Goal: Information Seeking & Learning: Learn about a topic

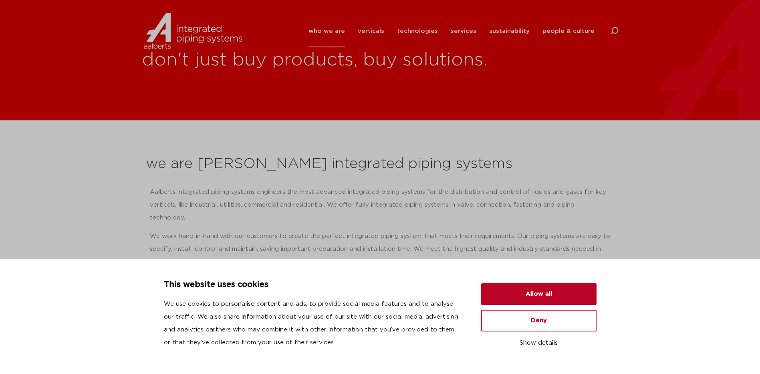
click at [533, 295] on button "Allow all" at bounding box center [538, 294] width 115 height 22
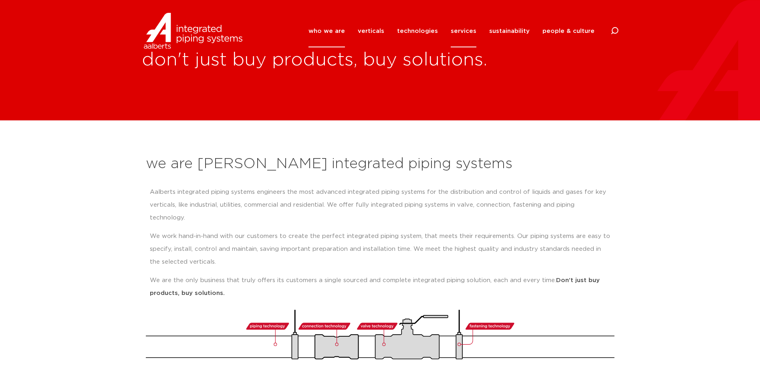
click at [467, 31] on link "services" at bounding box center [464, 31] width 26 height 32
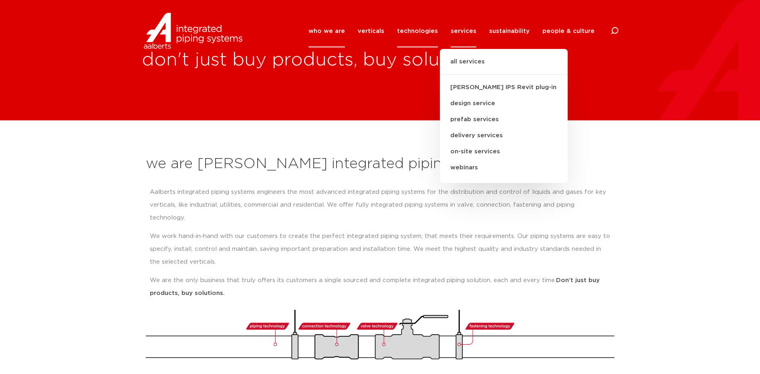
click at [427, 30] on link "technologies" at bounding box center [417, 31] width 41 height 32
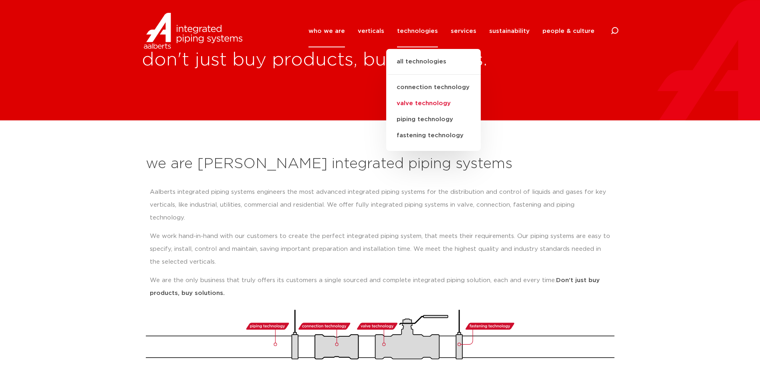
click at [431, 104] on link "valve technology" at bounding box center [433, 103] width 95 height 16
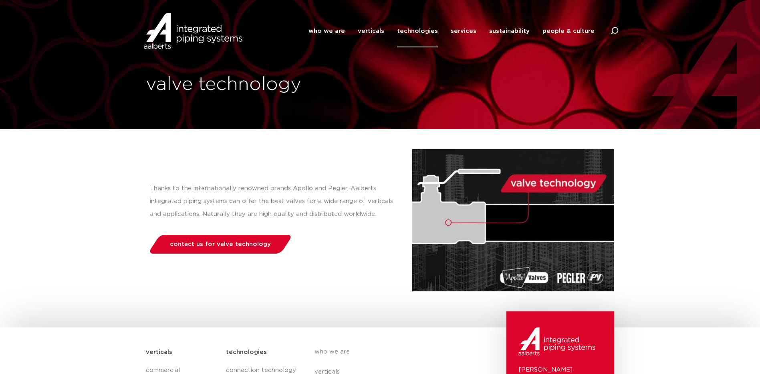
click at [190, 28] on img at bounding box center [193, 31] width 103 height 36
